Goal: Task Accomplishment & Management: Use online tool/utility

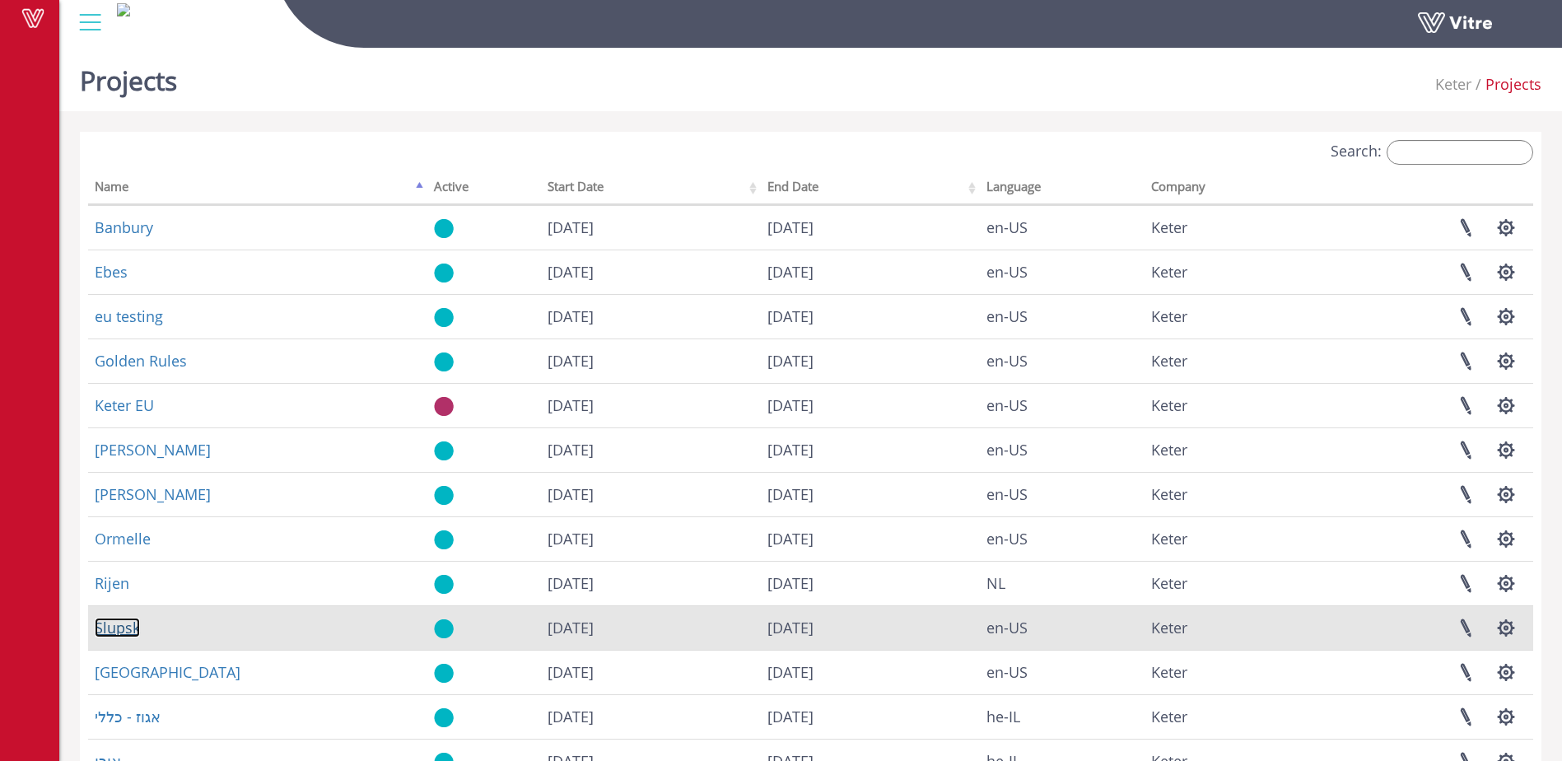
click at [101, 626] on link "Slupsk" at bounding box center [117, 627] width 45 height 20
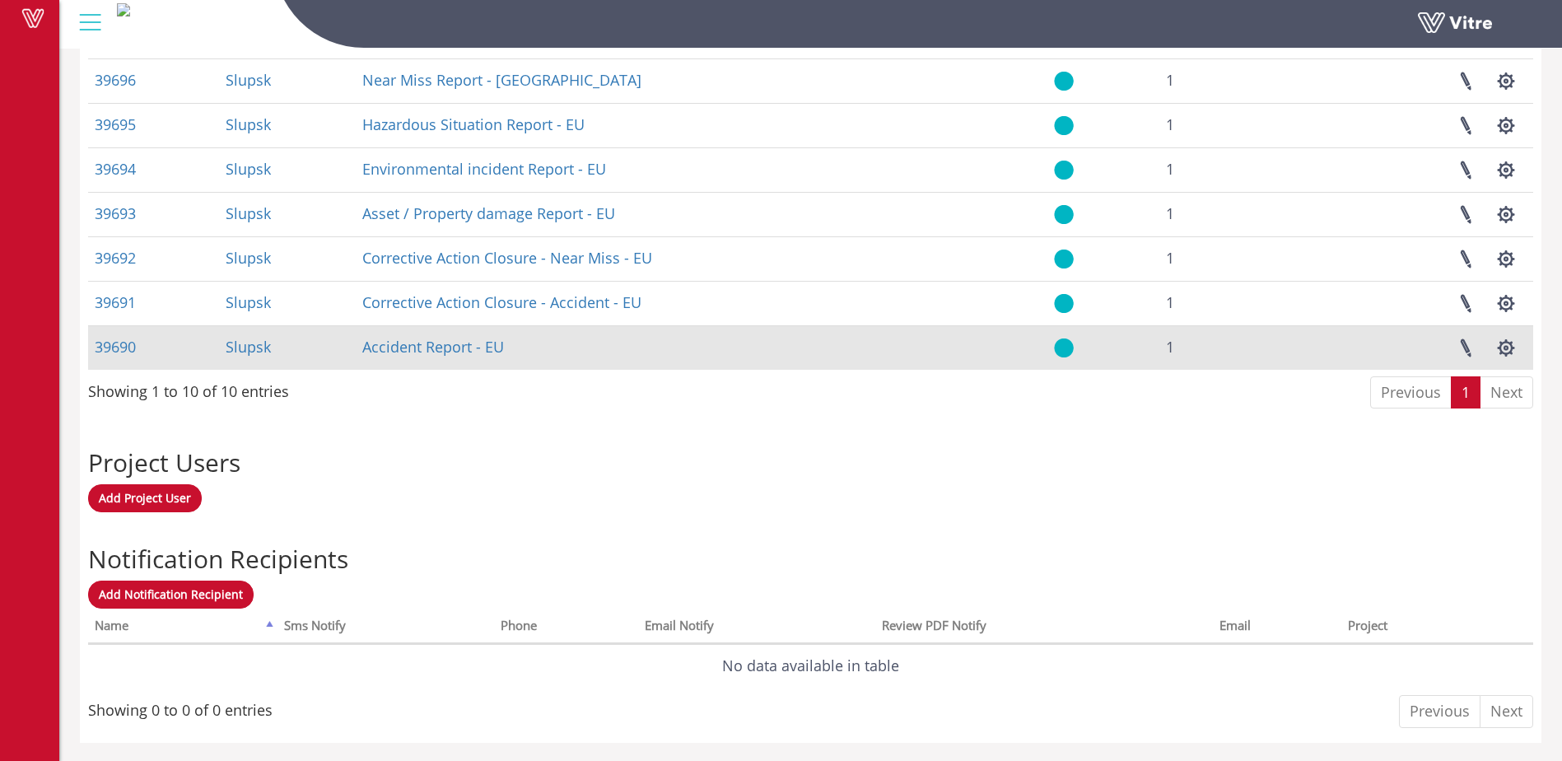
scroll to position [909, 0]
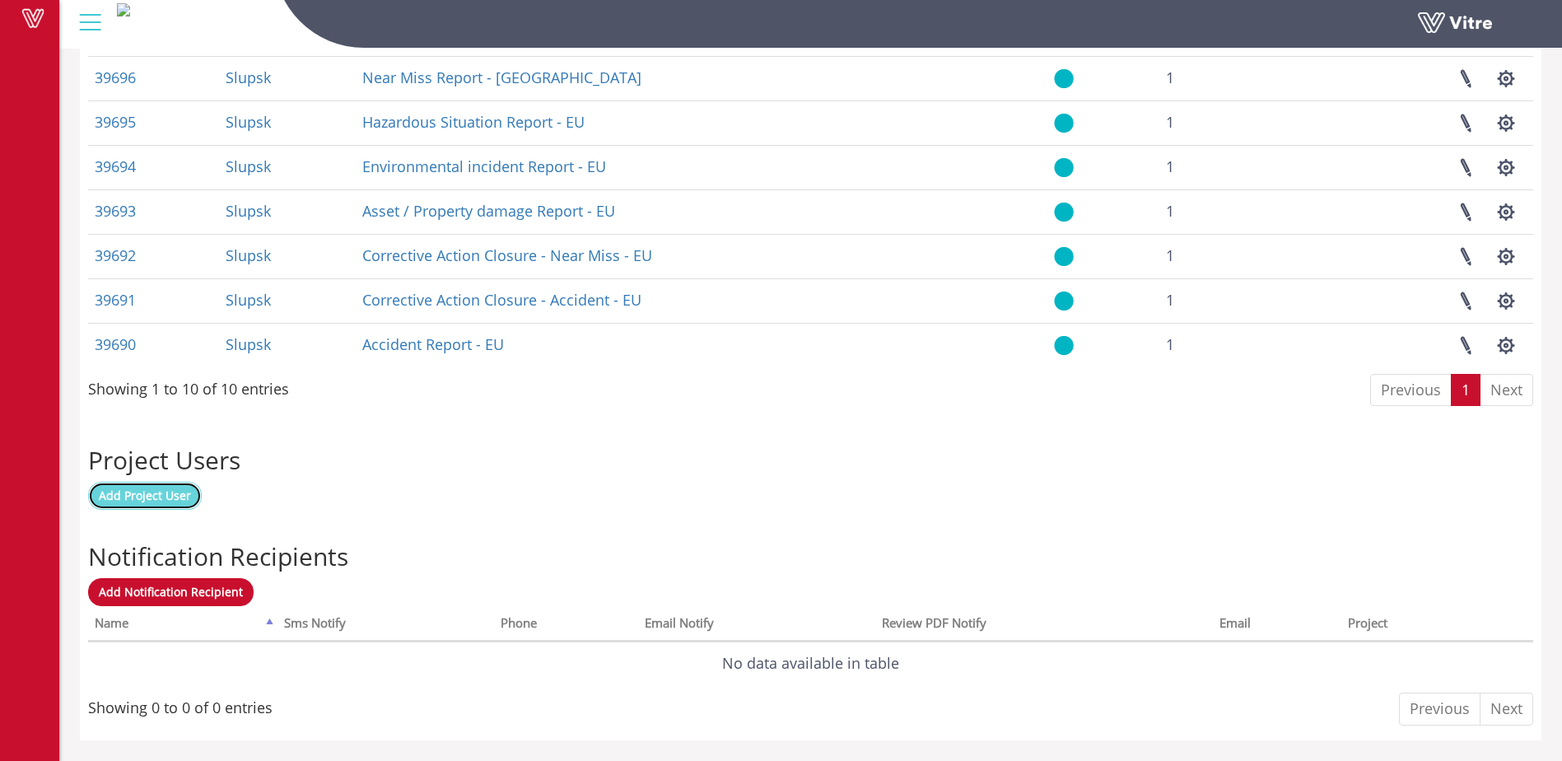
click at [155, 497] on span "Add Project User" at bounding box center [145, 495] width 92 height 16
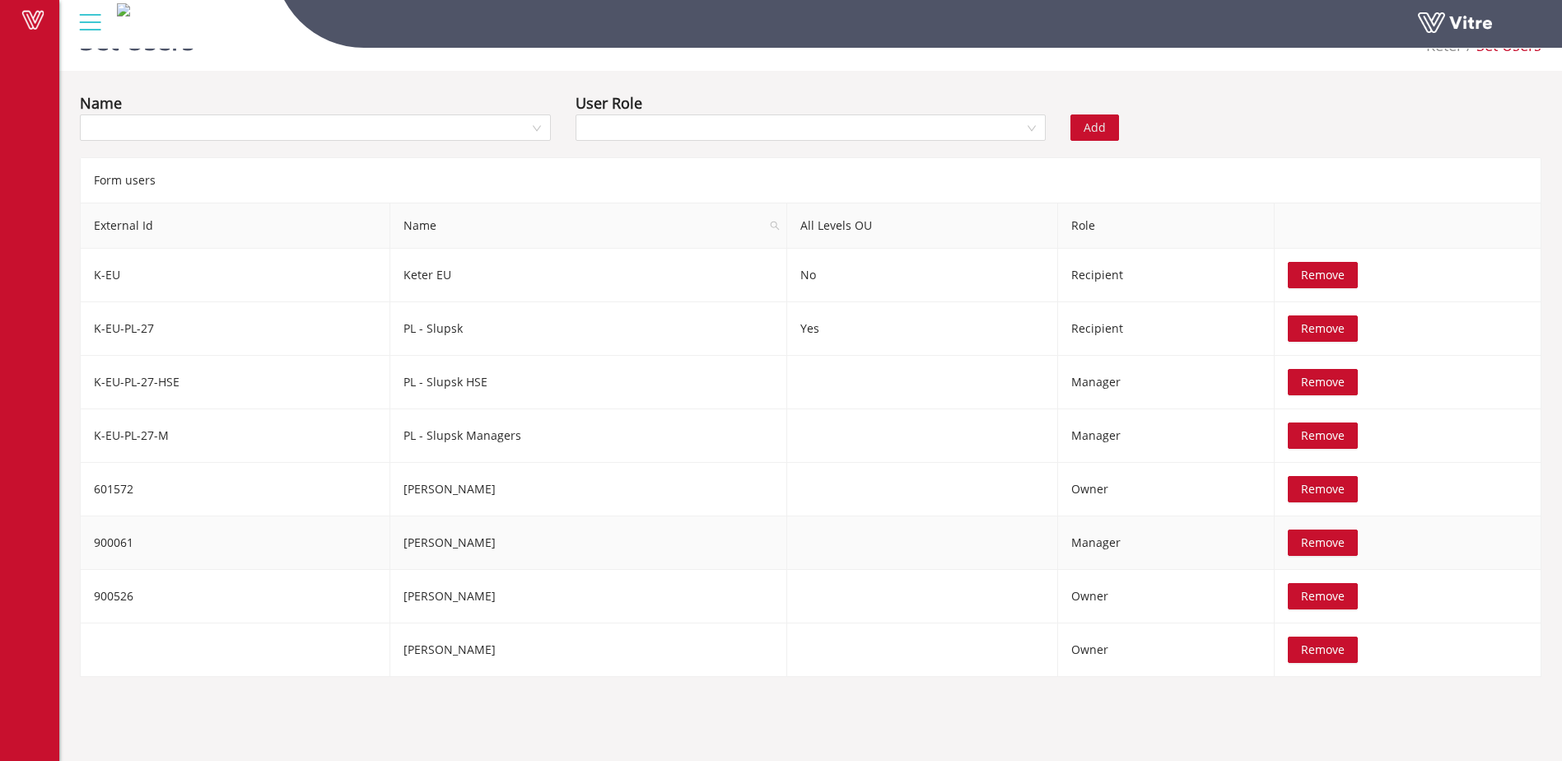
scroll to position [41, 0]
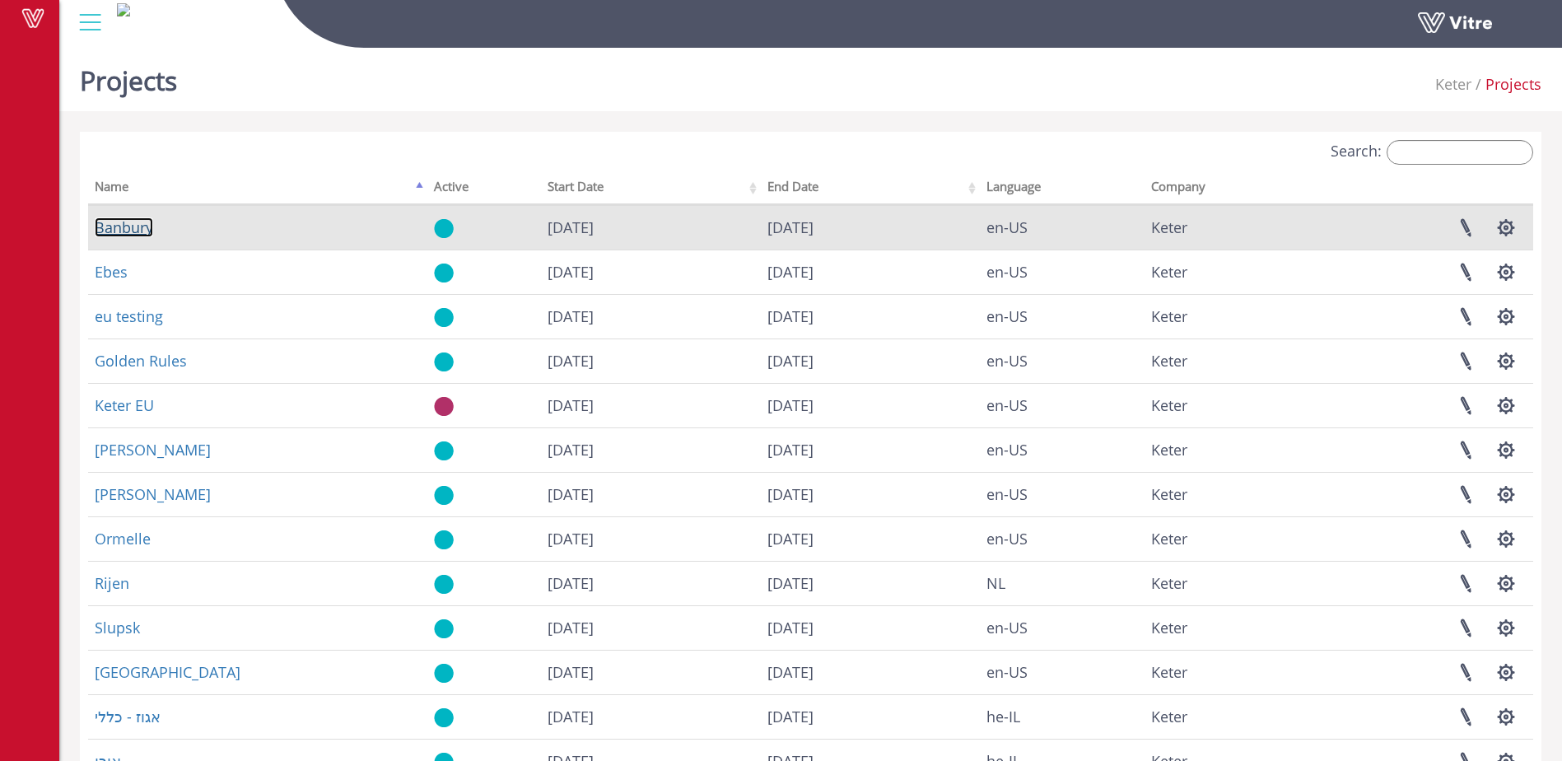
click at [130, 225] on link "Banbury" at bounding box center [124, 227] width 58 height 20
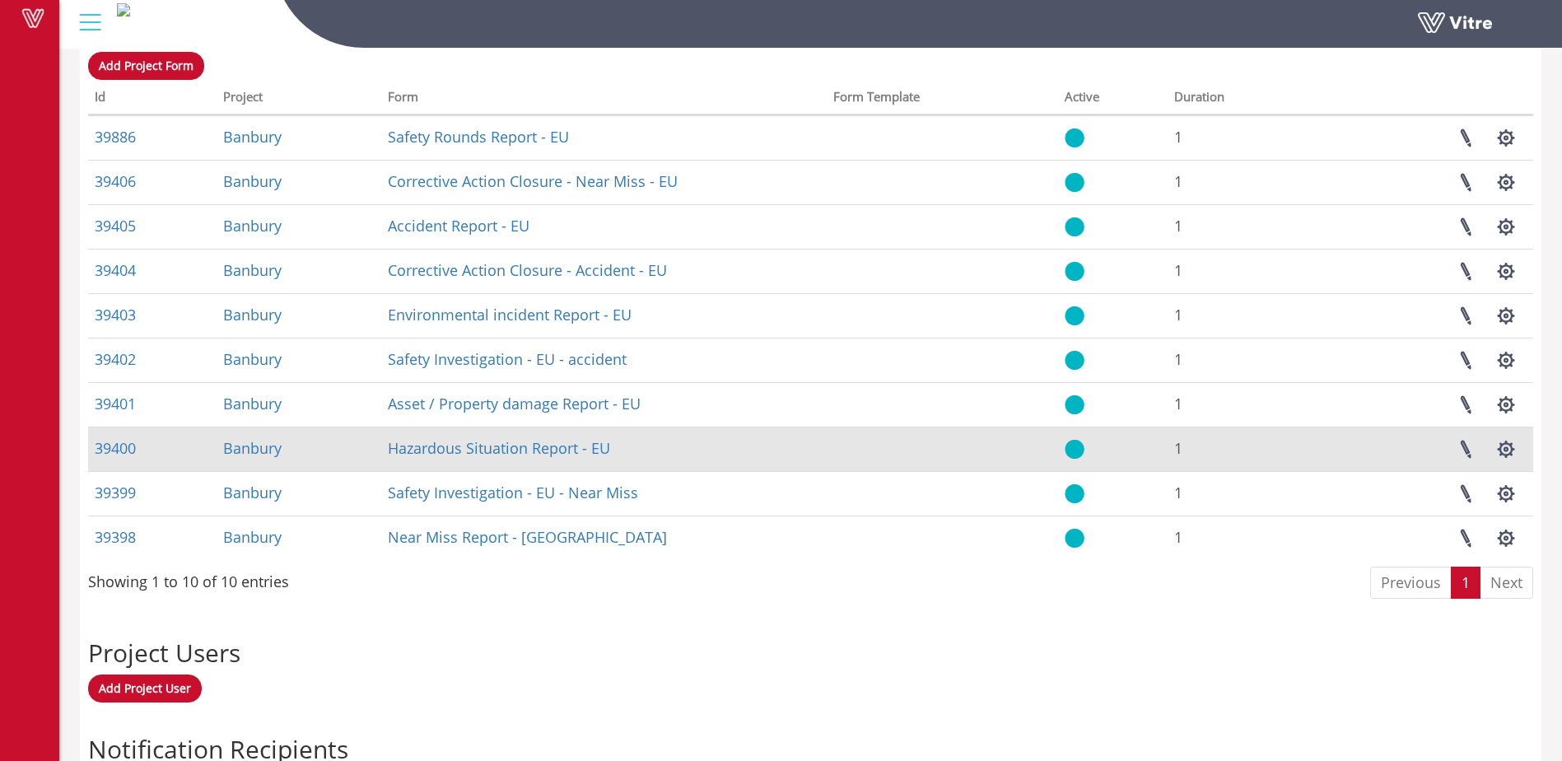
scroll to position [741, 0]
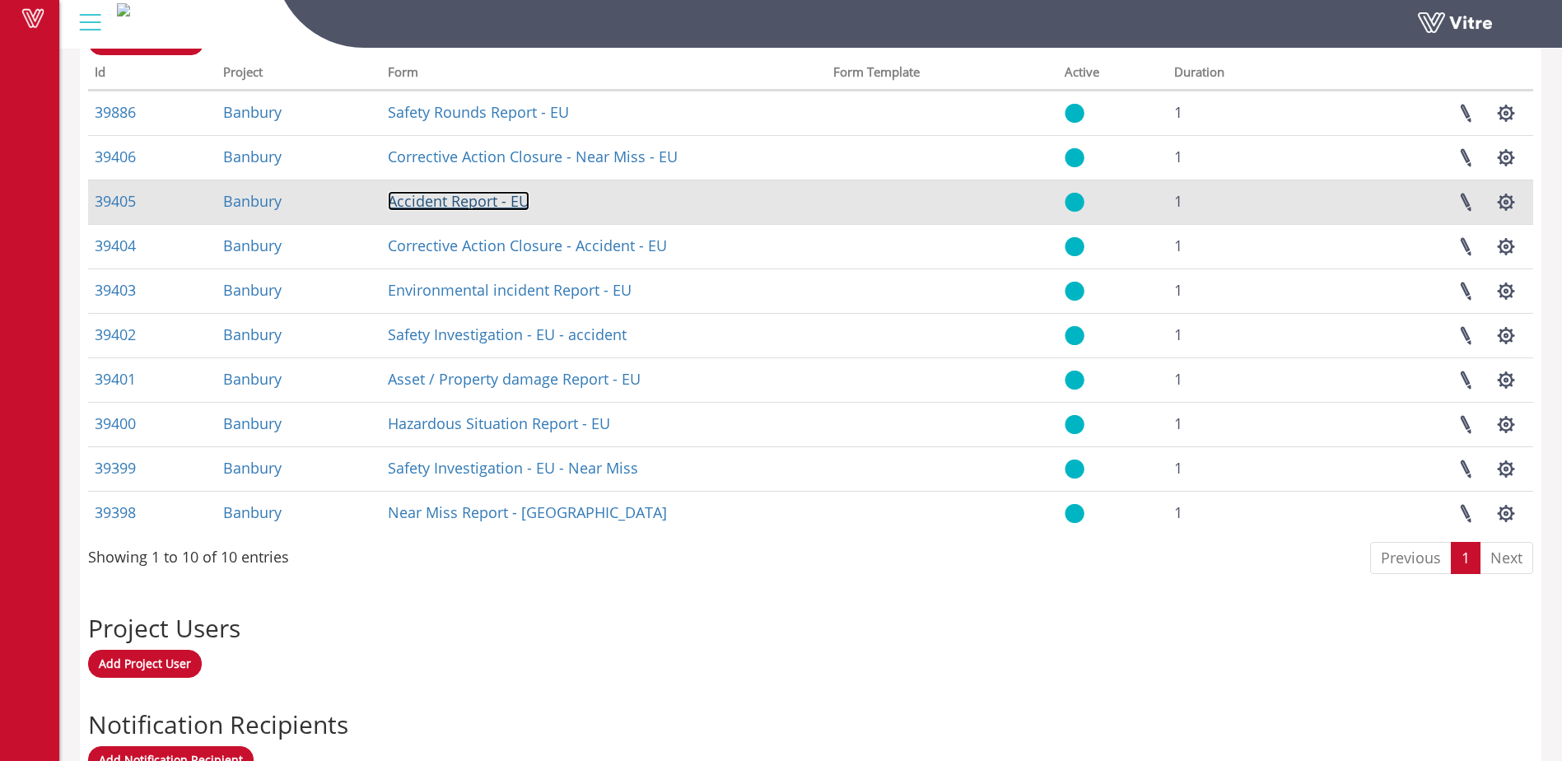
click at [440, 199] on link "Accident Report - EU" at bounding box center [459, 201] width 142 height 20
